Goal: Information Seeking & Learning: Learn about a topic

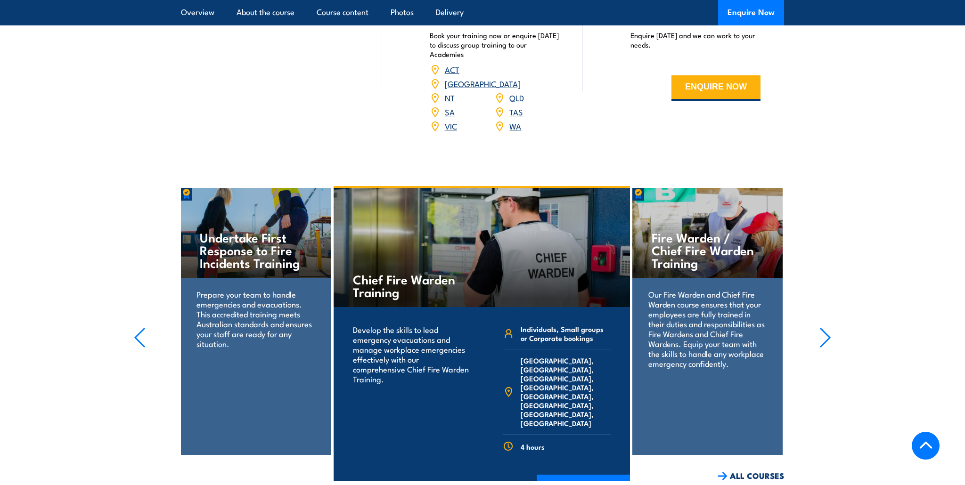
scroll to position [1431, 0]
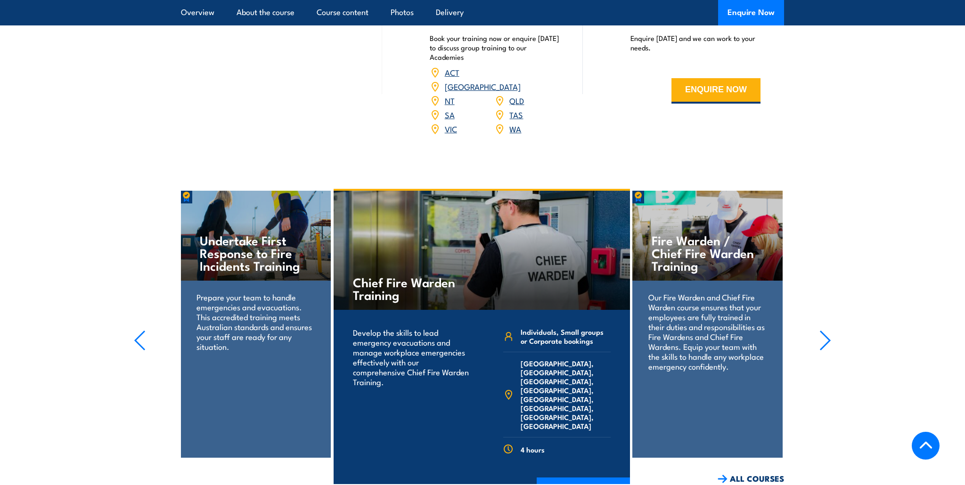
click at [680, 292] on p "Our Fire Warden and Chief Fire Warden course ensures that your employees are fu…" at bounding box center [707, 331] width 118 height 79
click at [823, 330] on icon "button" at bounding box center [826, 340] width 12 height 21
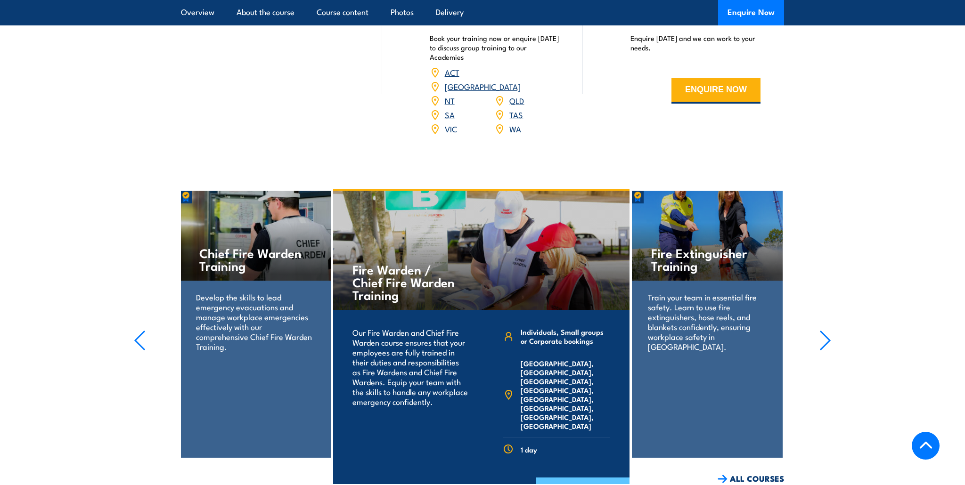
click at [580, 478] on link "COURSE DETAILS" at bounding box center [582, 490] width 93 height 25
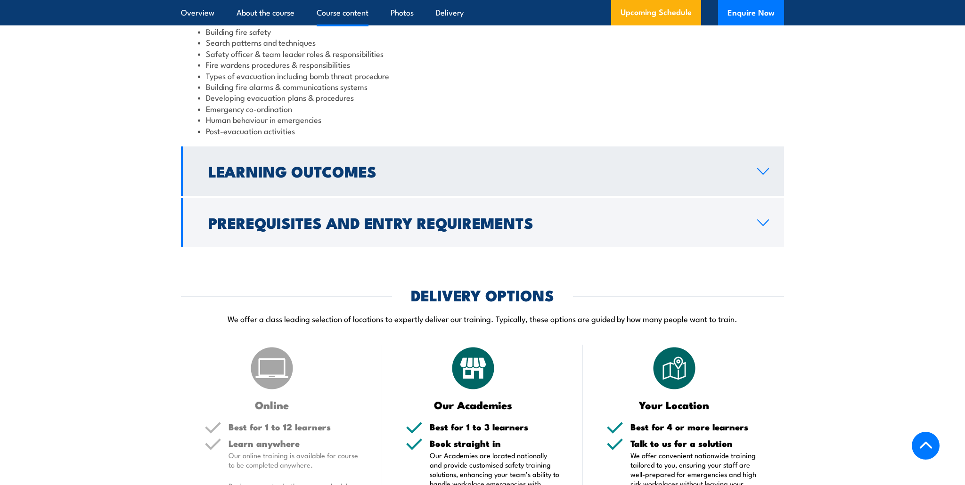
scroll to position [984, 0]
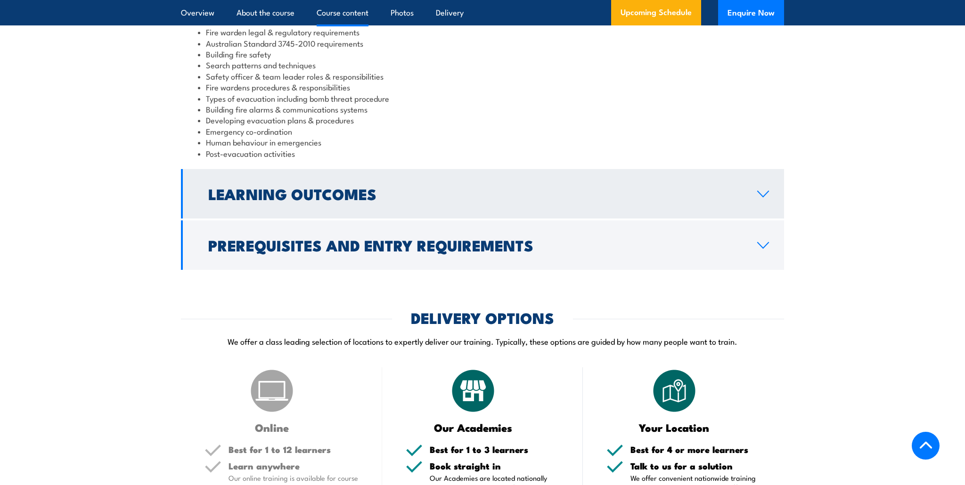
click at [460, 194] on link "Learning Outcomes" at bounding box center [482, 193] width 603 height 49
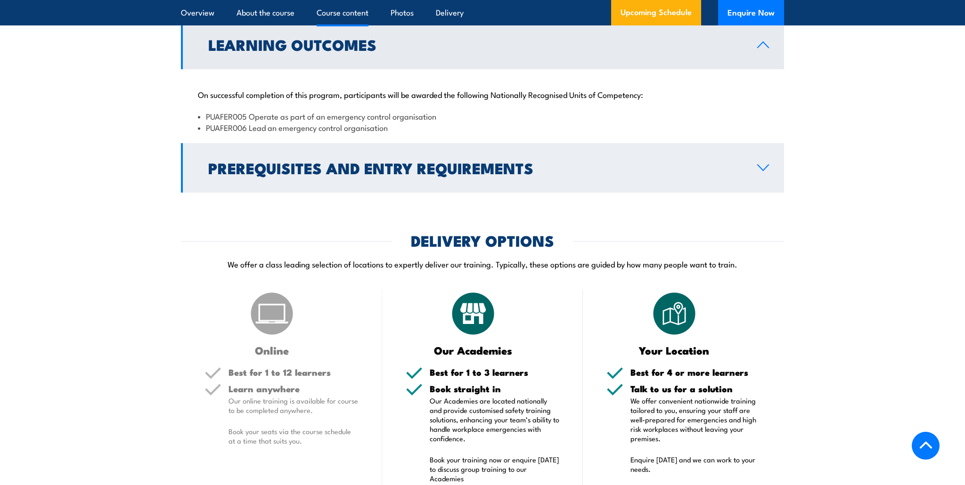
click at [462, 174] on h2 "Prerequisites and Entry Requirements" at bounding box center [475, 167] width 534 height 13
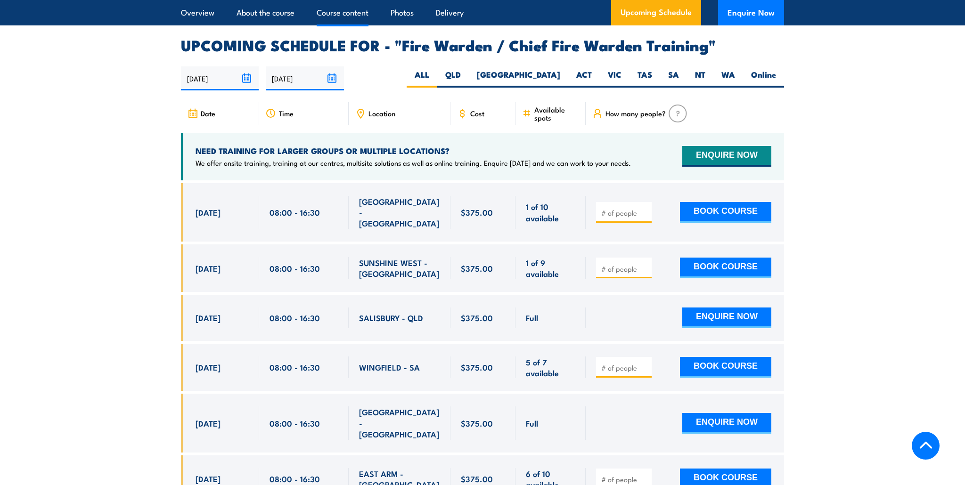
scroll to position [1647, 0]
